Goal: Information Seeking & Learning: Learn about a topic

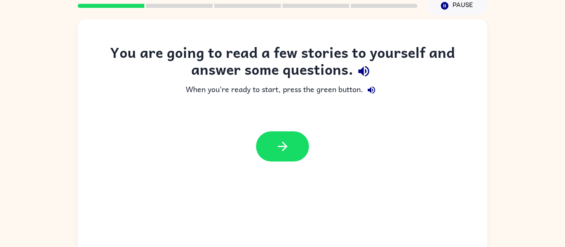
scroll to position [40, 0]
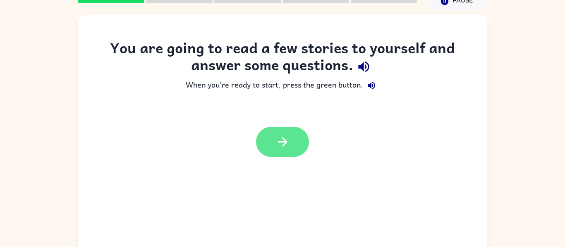
click at [289, 142] on icon "button" at bounding box center [283, 142] width 14 height 14
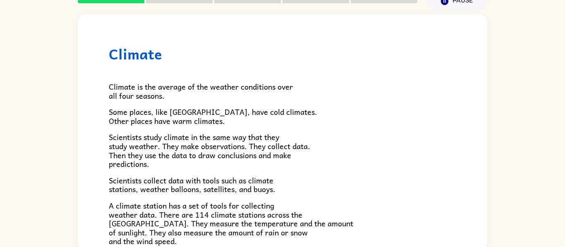
click at [295, 149] on span "Scientists study climate in the same way that they study weather. They make obs…" at bounding box center [209, 150] width 201 height 39
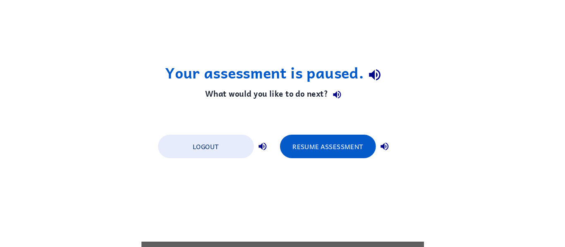
scroll to position [0, 0]
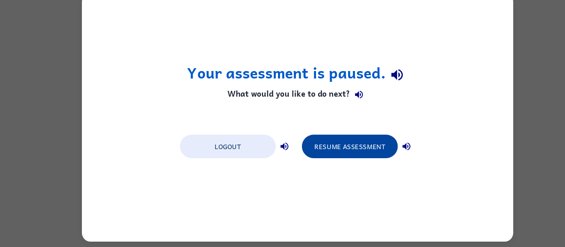
click at [347, 144] on button "Resume Assessment" at bounding box center [332, 151] width 91 height 22
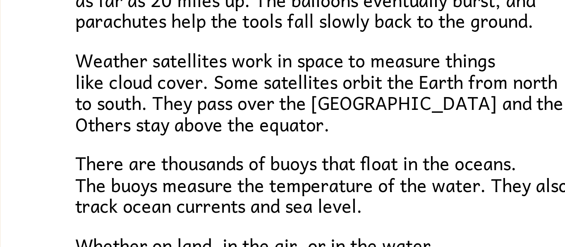
scroll to position [44, 0]
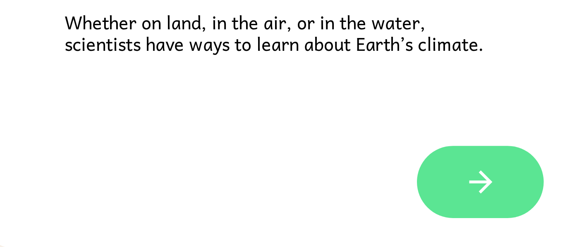
click at [279, 228] on button "button" at bounding box center [282, 220] width 53 height 30
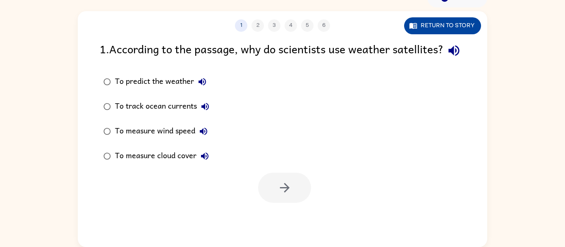
click at [448, 33] on button "Return to story" at bounding box center [442, 25] width 77 height 17
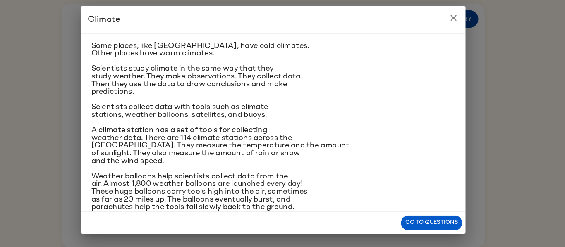
scroll to position [0, 0]
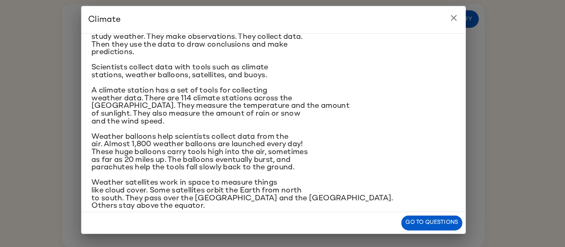
click at [459, 18] on button "close" at bounding box center [457, 25] width 17 height 17
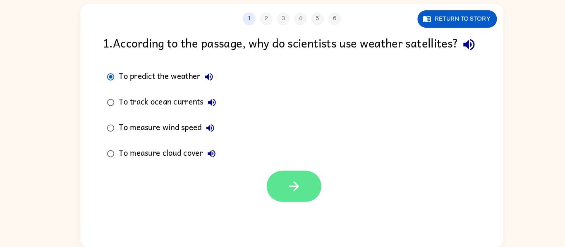
click at [288, 195] on icon "button" at bounding box center [285, 188] width 14 height 14
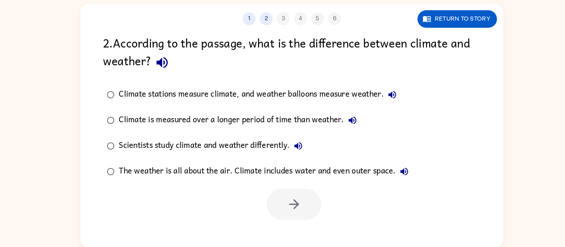
click at [155, 73] on icon "button" at bounding box center [157, 68] width 14 height 14
click at [155, 62] on icon "button" at bounding box center [157, 68] width 14 height 14
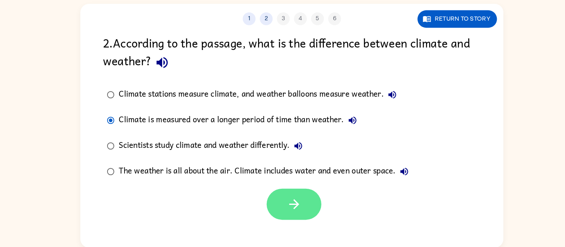
click at [275, 202] on button "button" at bounding box center [284, 205] width 53 height 30
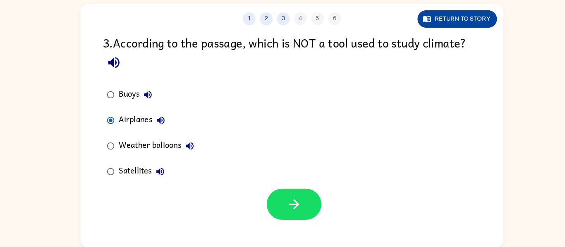
click at [473, 28] on button "Return to story" at bounding box center [442, 25] width 77 height 17
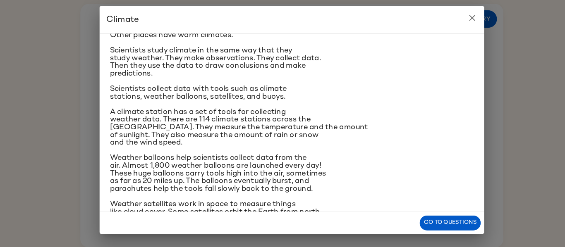
click at [458, 22] on icon "close" at bounding box center [457, 25] width 10 height 10
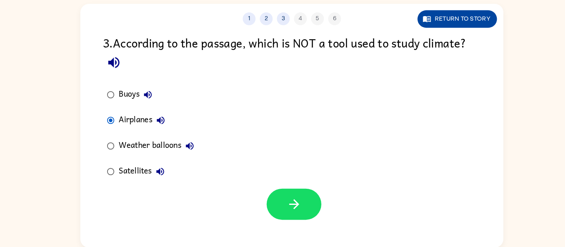
click at [427, 30] on button "Return to story" at bounding box center [442, 25] width 77 height 17
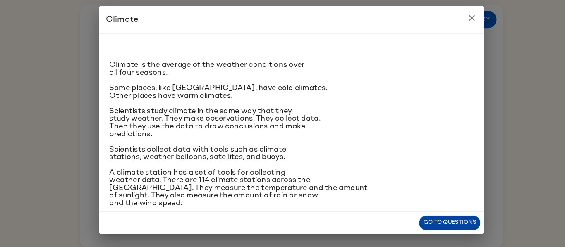
click at [442, 227] on button "Go to questions" at bounding box center [435, 223] width 59 height 14
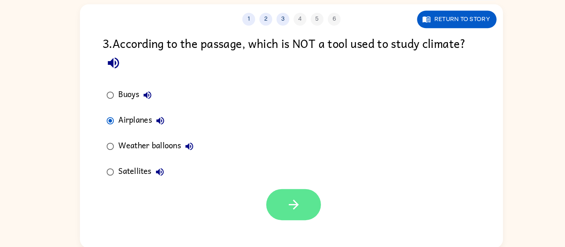
click at [289, 220] on button "button" at bounding box center [284, 206] width 53 height 30
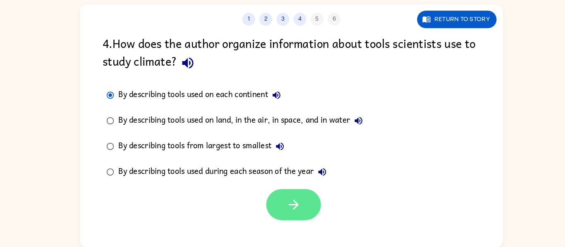
click at [274, 199] on button "button" at bounding box center [284, 206] width 53 height 30
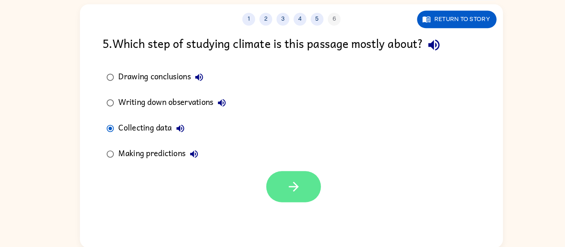
click at [300, 198] on button "button" at bounding box center [284, 188] width 53 height 30
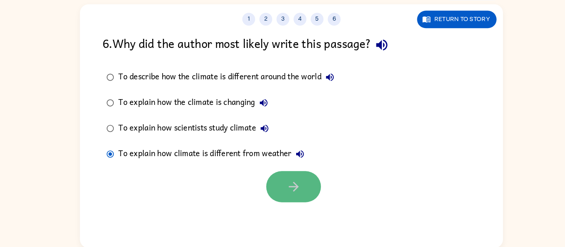
click at [301, 187] on button "button" at bounding box center [284, 188] width 53 height 30
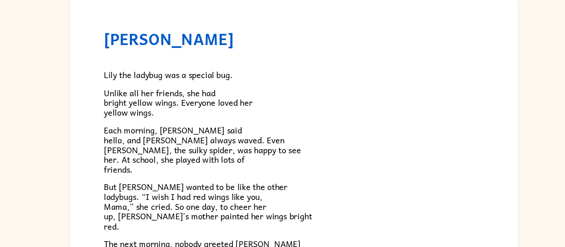
click at [244, 148] on span "Each morning, [PERSON_NAME] said hello, and [PERSON_NAME] always waved. Even [P…" at bounding box center [199, 152] width 180 height 48
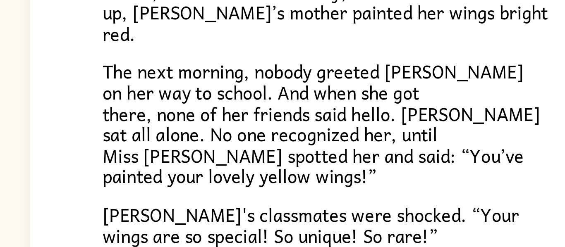
scroll to position [177, 0]
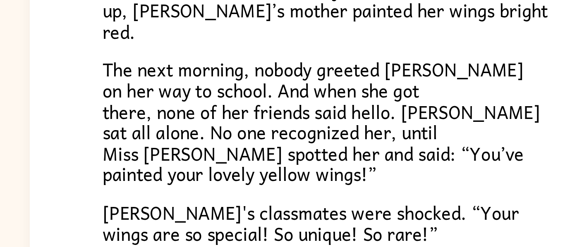
click at [172, 95] on span "The next morning, nobody greeted [PERSON_NAME] on her way to school. And when s…" at bounding box center [202, 84] width 187 height 57
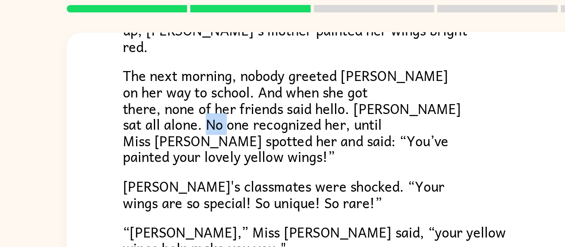
scroll to position [204, 0]
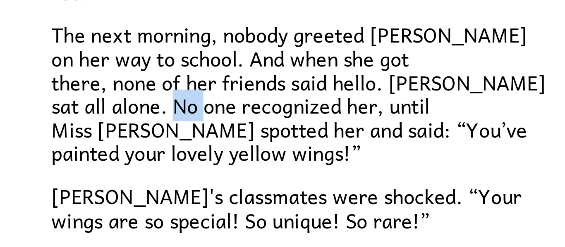
click at [281, 129] on div "Lily the ladybug was a special bug. Unlike all her friends, she had bright yell…" at bounding box center [283, 63] width 348 height 338
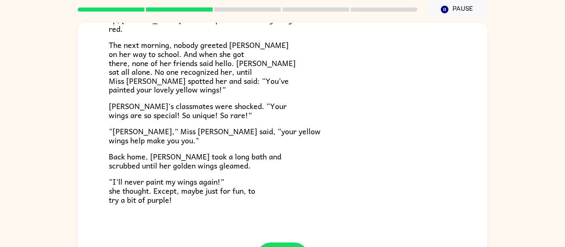
scroll to position [231, 0]
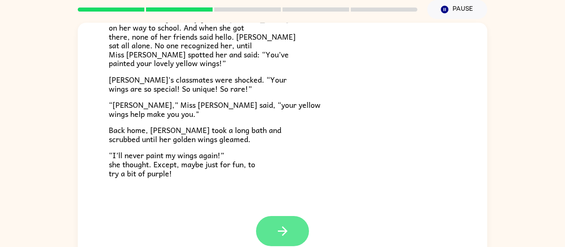
click at [297, 217] on button "button" at bounding box center [282, 231] width 53 height 30
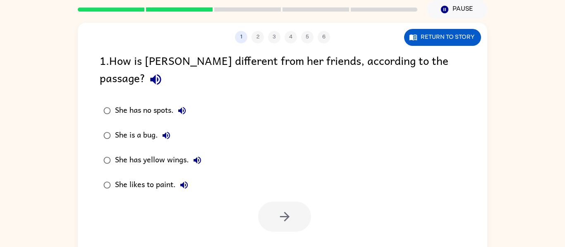
click at [287, 239] on div "1 2 3 4 5 6 Return to story 1 . How is [PERSON_NAME] different from her friends…" at bounding box center [283, 141] width 410 height 236
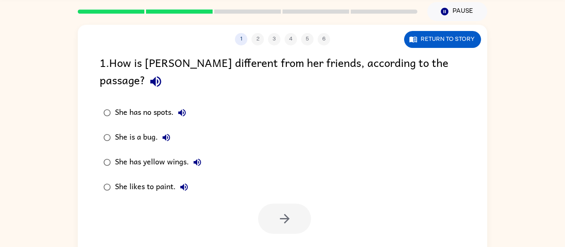
scroll to position [29, 0]
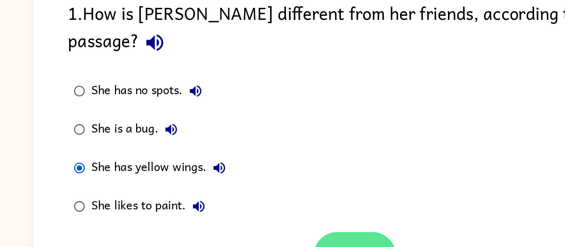
click at [292, 204] on button "button" at bounding box center [284, 219] width 53 height 30
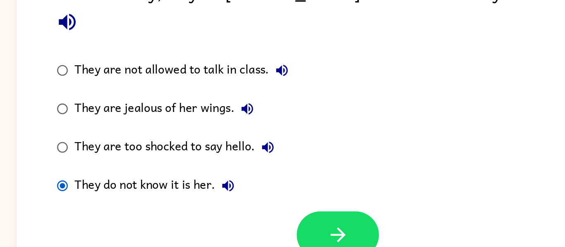
click at [125, 180] on div "They do not know it is her." at bounding box center [168, 188] width 107 height 17
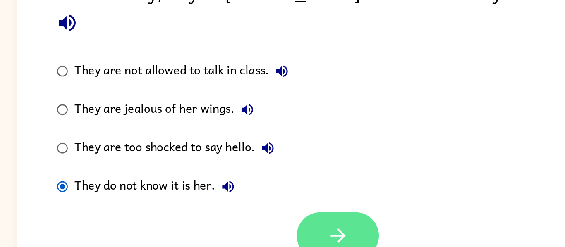
click at [288, 215] on icon "button" at bounding box center [285, 220] width 10 height 10
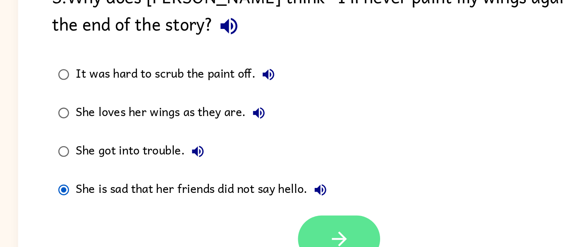
click at [293, 219] on button "button" at bounding box center [284, 219] width 53 height 30
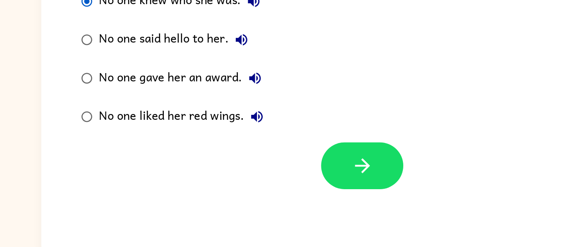
scroll to position [36, 0]
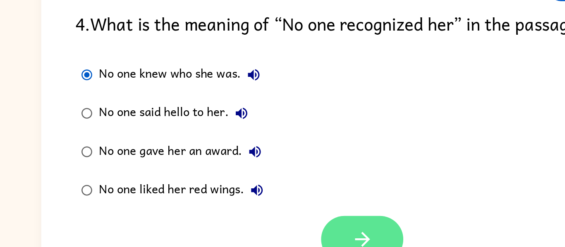
click at [292, 187] on button "button" at bounding box center [284, 195] width 53 height 30
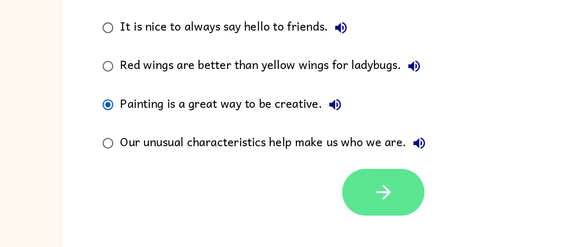
click at [286, 194] on icon "button" at bounding box center [285, 196] width 10 height 10
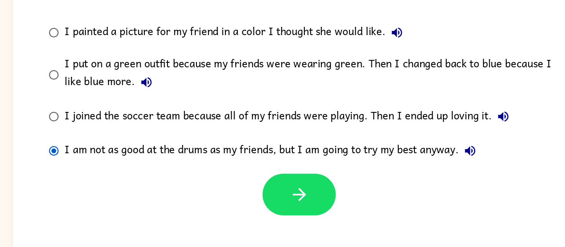
scroll to position [44, 0]
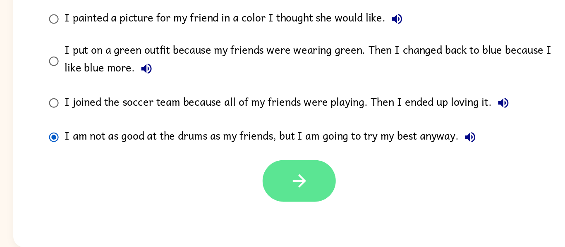
click at [282, 199] on icon "button" at bounding box center [285, 199] width 10 height 10
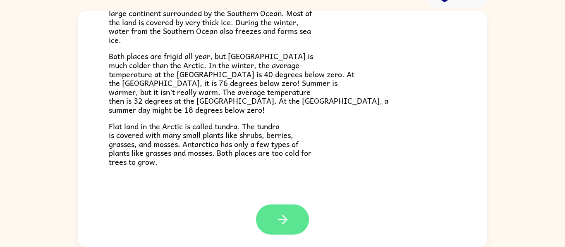
click at [290, 210] on button "button" at bounding box center [282, 220] width 53 height 30
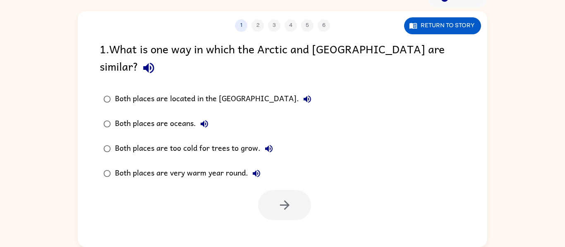
scroll to position [0, 0]
click at [445, 27] on button "Return to story" at bounding box center [442, 25] width 77 height 17
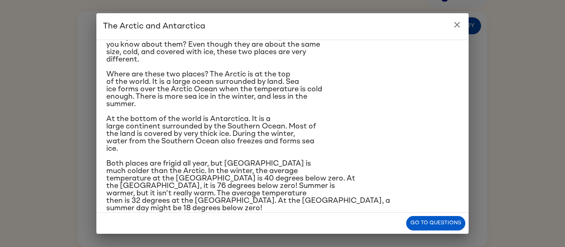
scroll to position [91, 0]
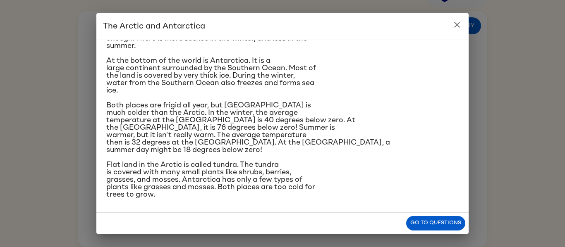
click at [450, 20] on h2 "The Arctic and Antarctica" at bounding box center [282, 26] width 372 height 26
click at [463, 28] on button "close" at bounding box center [457, 25] width 17 height 17
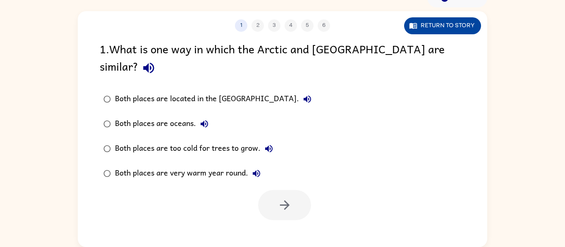
click at [455, 22] on button "Return to story" at bounding box center [442, 25] width 77 height 17
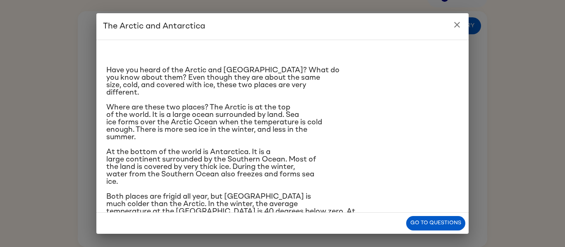
click at [456, 28] on icon "close" at bounding box center [457, 25] width 10 height 10
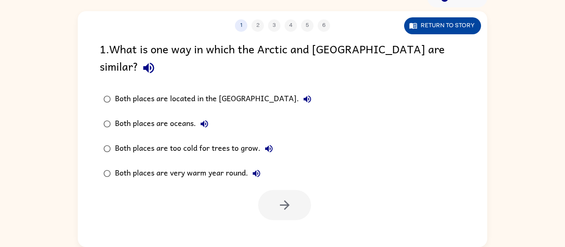
click at [445, 25] on button "Return to story" at bounding box center [442, 25] width 77 height 17
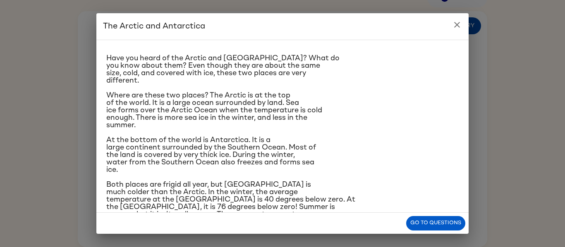
scroll to position [12, 0]
click at [464, 22] on button "close" at bounding box center [457, 25] width 17 height 17
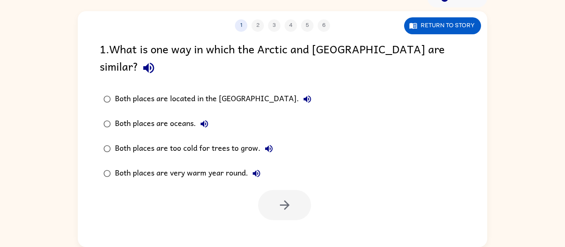
click at [112, 93] on label "Both places are located in the [GEOGRAPHIC_DATA]." at bounding box center [207, 99] width 225 height 25
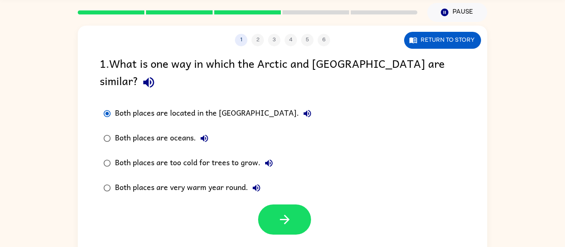
scroll to position [28, 0]
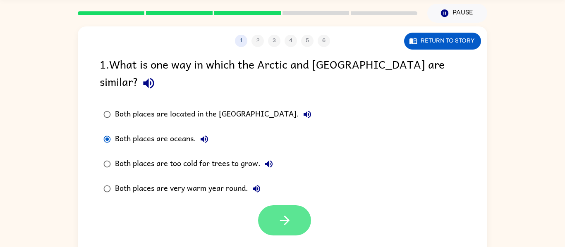
click at [293, 215] on button "button" at bounding box center [284, 221] width 53 height 30
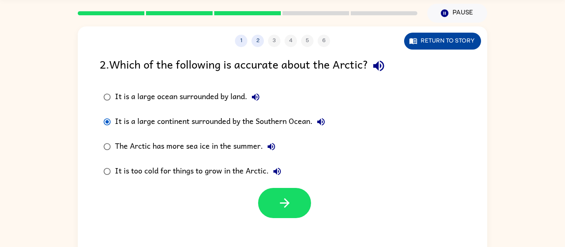
click at [465, 43] on button "Return to story" at bounding box center [442, 41] width 77 height 17
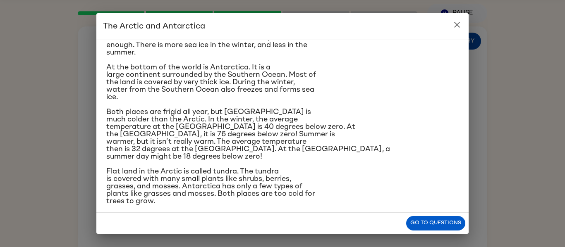
scroll to position [87, 0]
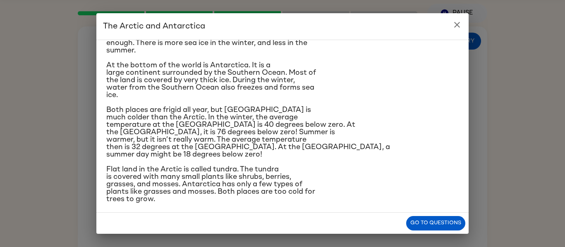
click at [563, 84] on div "The Arctic and [GEOGRAPHIC_DATA] Have you heard of the Arctic and [GEOGRAPHIC_D…" at bounding box center [282, 123] width 565 height 247
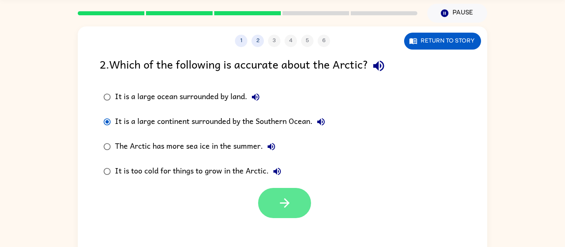
click at [289, 214] on button "button" at bounding box center [284, 203] width 53 height 30
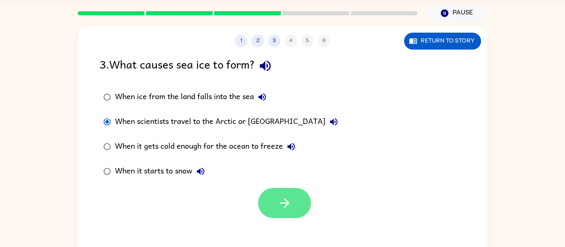
click at [283, 204] on icon "button" at bounding box center [285, 204] width 10 height 10
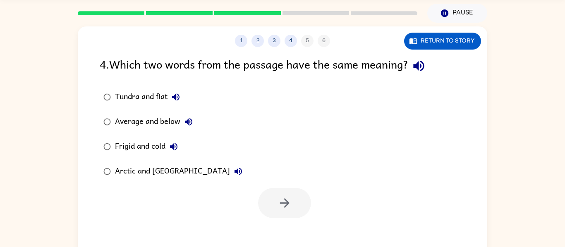
click at [458, 63] on div "4 . Which two words from the passage have the same meaning?" at bounding box center [283, 65] width 366 height 21
click at [447, 44] on button "Return to story" at bounding box center [442, 41] width 77 height 17
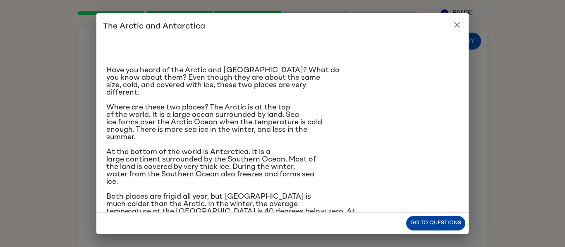
click at [438, 221] on button "Go to questions" at bounding box center [435, 223] width 59 height 14
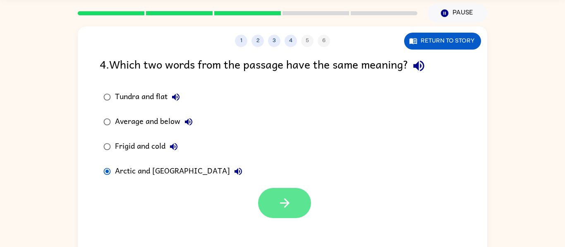
click at [301, 195] on button "button" at bounding box center [284, 203] width 53 height 30
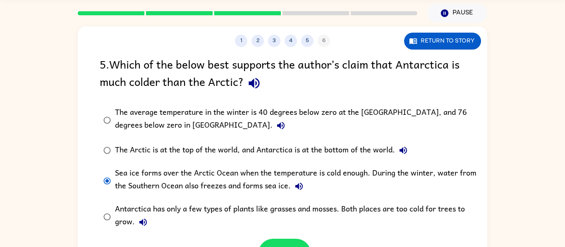
scroll to position [7, 0]
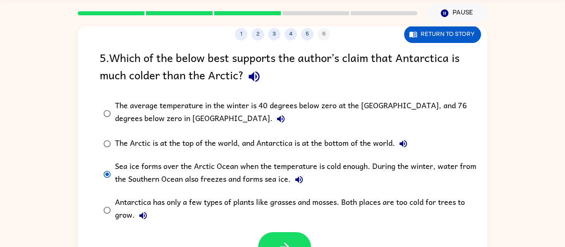
click at [184, 139] on div "The Arctic is at the top of the world, and Antarctica is at the bottom of the w…" at bounding box center [263, 144] width 297 height 17
click at [182, 167] on div "Sea ice forms over the Arctic Ocean when the temperature is cold enough. During…" at bounding box center [296, 175] width 362 height 28
click at [286, 242] on icon "button" at bounding box center [285, 247] width 14 height 14
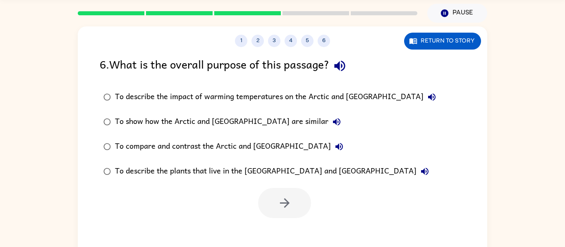
scroll to position [0, 0]
click at [148, 89] on label "To describe the impact of warming temperatures on the Arctic and [GEOGRAPHIC_DA…" at bounding box center [269, 97] width 349 height 25
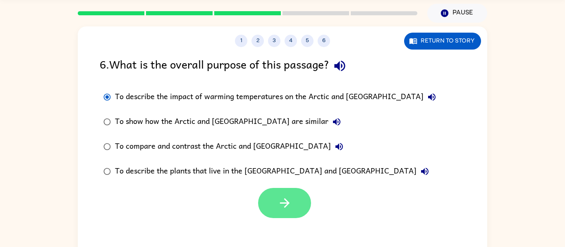
click at [293, 194] on button "button" at bounding box center [284, 203] width 53 height 30
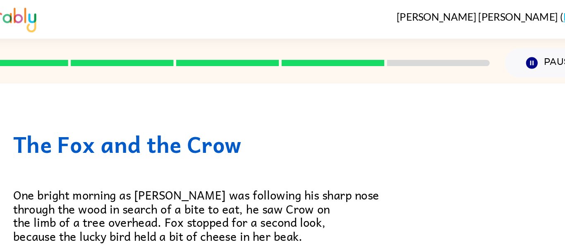
click at [382, 66] on div "The Fox and the Crow One bright morning as [PERSON_NAME] was following his shar…" at bounding box center [283, 233] width 410 height 356
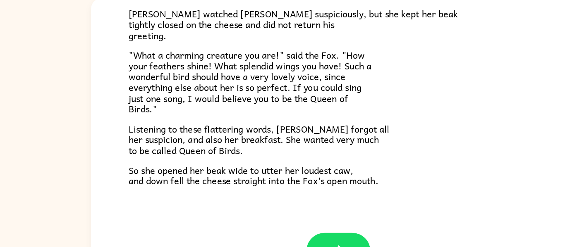
scroll to position [44, 0]
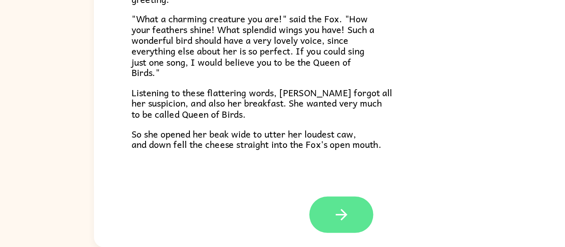
click at [279, 220] on icon "button" at bounding box center [283, 221] width 10 height 10
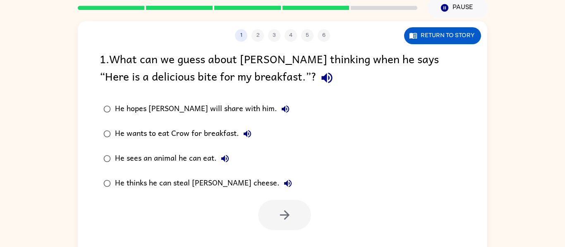
scroll to position [34, 0]
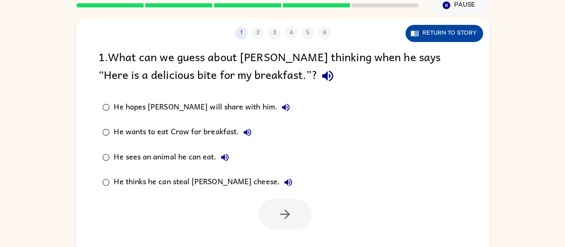
click at [435, 39] on button "Return to story" at bounding box center [442, 35] width 77 height 17
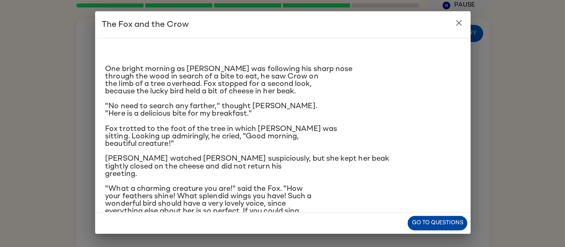
click at [445, 224] on button "Go to questions" at bounding box center [435, 223] width 59 height 14
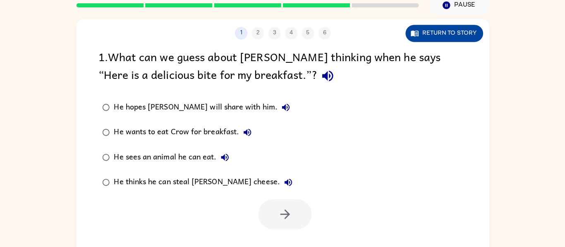
click at [465, 38] on button "Return to story" at bounding box center [442, 35] width 77 height 17
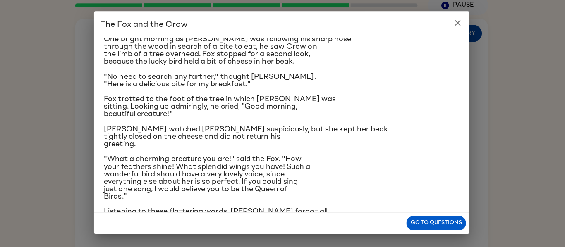
scroll to position [31, 0]
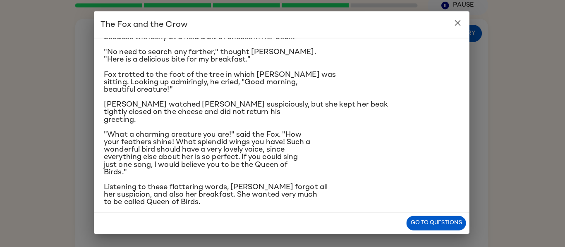
click at [420, 177] on div "One bright morning as [PERSON_NAME] was following his sharp nose through the wo…" at bounding box center [282, 111] width 353 height 236
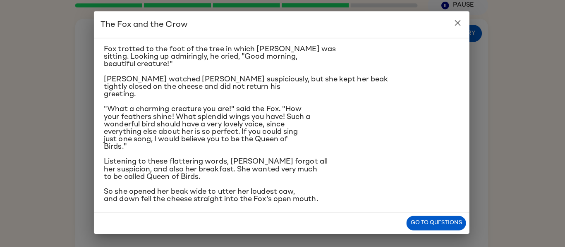
scroll to position [84, 0]
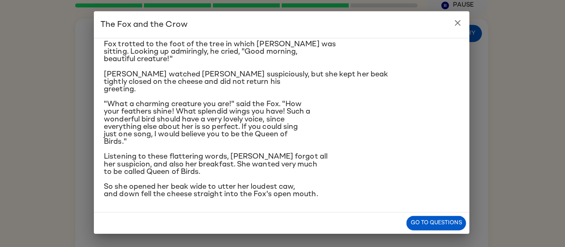
click at [441, 137] on p ""What a charming creature you are!" said the Fox. "How your feathers shine! Wha…" at bounding box center [282, 124] width 353 height 45
click at [460, 120] on div "One bright morning as [PERSON_NAME] was following his sharp nose through the wo…" at bounding box center [282, 126] width 372 height 173
click at [410, 166] on p "Listening to these flattering words, [PERSON_NAME] forgot all her suspicion, an…" at bounding box center [282, 165] width 353 height 22
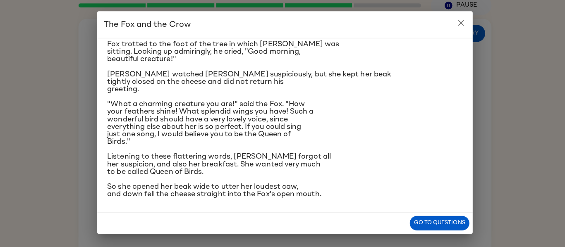
click at [451, 20] on button "close" at bounding box center [457, 25] width 17 height 17
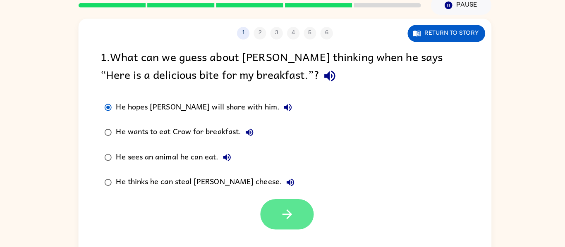
click at [291, 218] on icon "button" at bounding box center [285, 215] width 14 height 14
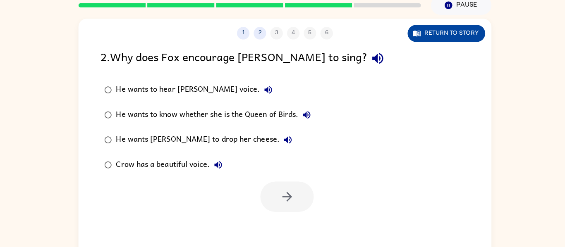
click at [436, 41] on button "Return to story" at bounding box center [442, 35] width 77 height 17
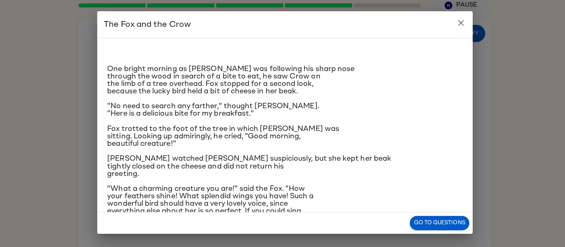
click at [266, 114] on p ""No need to search any farther," thought [PERSON_NAME]. "Here is a delicious bi…" at bounding box center [282, 111] width 353 height 15
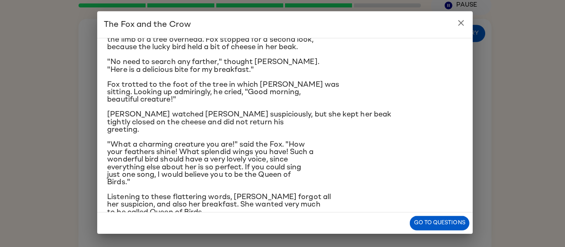
scroll to position [43, 0]
click at [455, 21] on icon "close" at bounding box center [457, 25] width 10 height 10
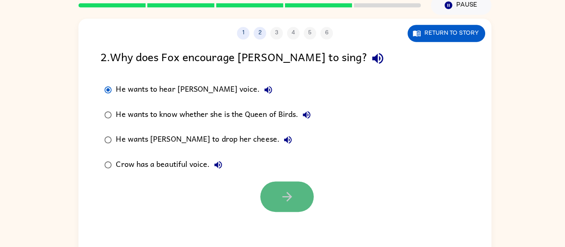
click at [284, 197] on icon "button" at bounding box center [285, 197] width 14 height 14
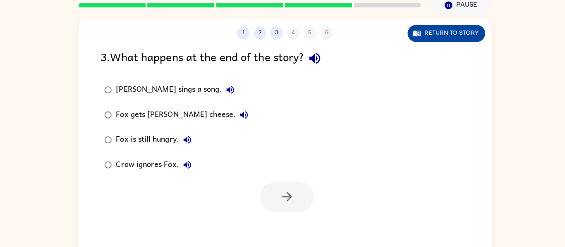
click at [446, 37] on button "Return to story" at bounding box center [442, 35] width 77 height 17
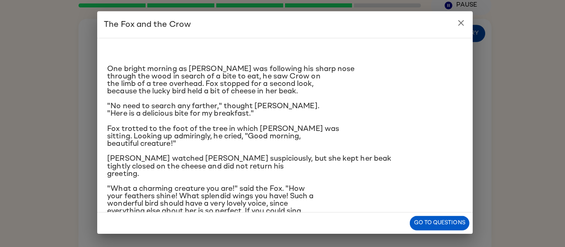
scroll to position [84, 0]
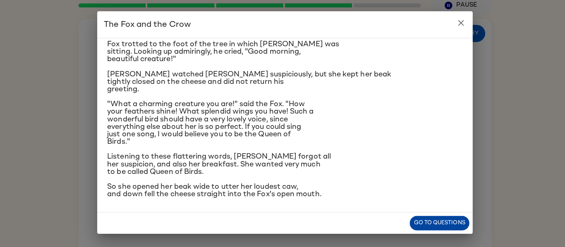
click at [433, 229] on button "Go to questions" at bounding box center [435, 223] width 59 height 14
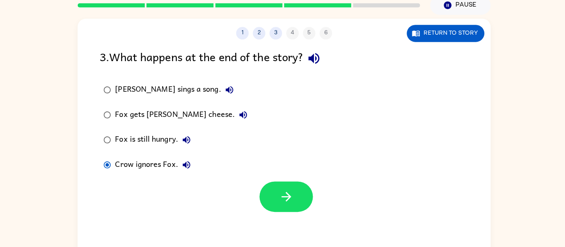
scroll to position [0, 0]
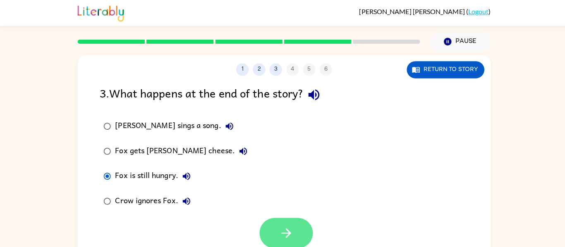
click at [290, 218] on button "button" at bounding box center [284, 231] width 53 height 30
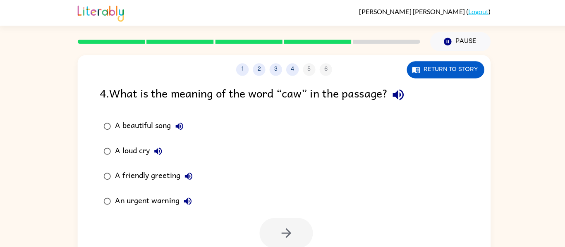
click at [130, 150] on div "A loud cry" at bounding box center [140, 150] width 51 height 17
click at [273, 222] on button "button" at bounding box center [284, 231] width 53 height 30
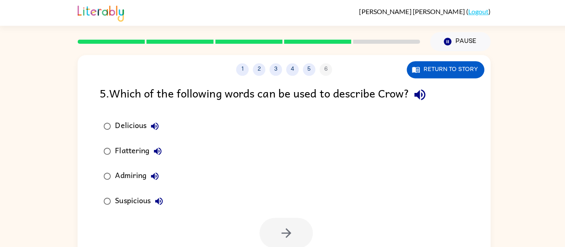
click at [103, 137] on label "Delicious" at bounding box center [133, 125] width 76 height 25
click at [295, 233] on button "button" at bounding box center [284, 231] width 53 height 30
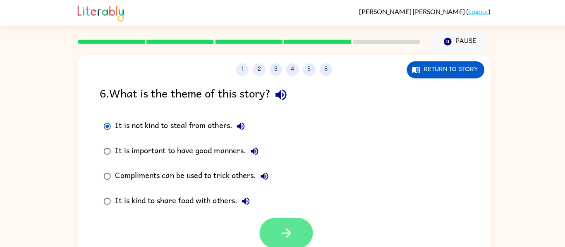
click at [290, 227] on icon "button" at bounding box center [285, 231] width 14 height 14
